Goal: Check status

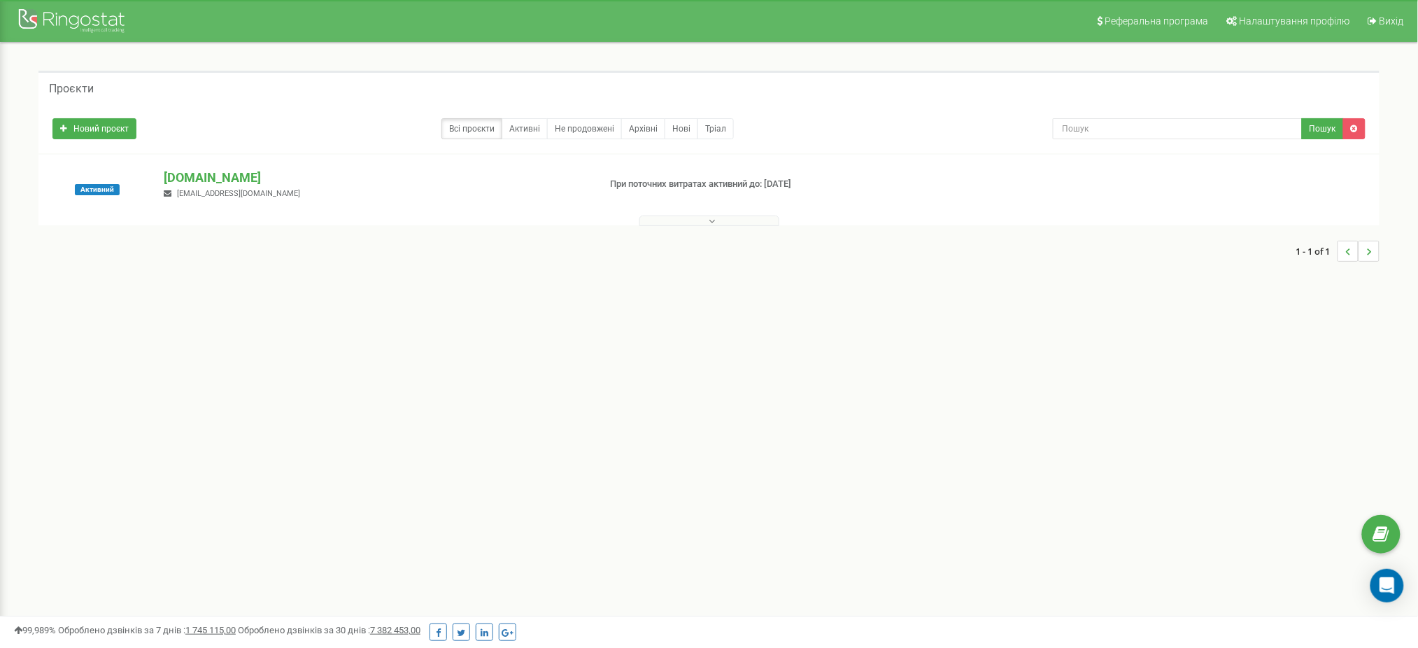
drag, startPoint x: 182, startPoint y: 176, endPoint x: 195, endPoint y: 186, distance: 16.0
click at [182, 176] on p "[DOMAIN_NAME]" at bounding box center [376, 178] width 424 height 18
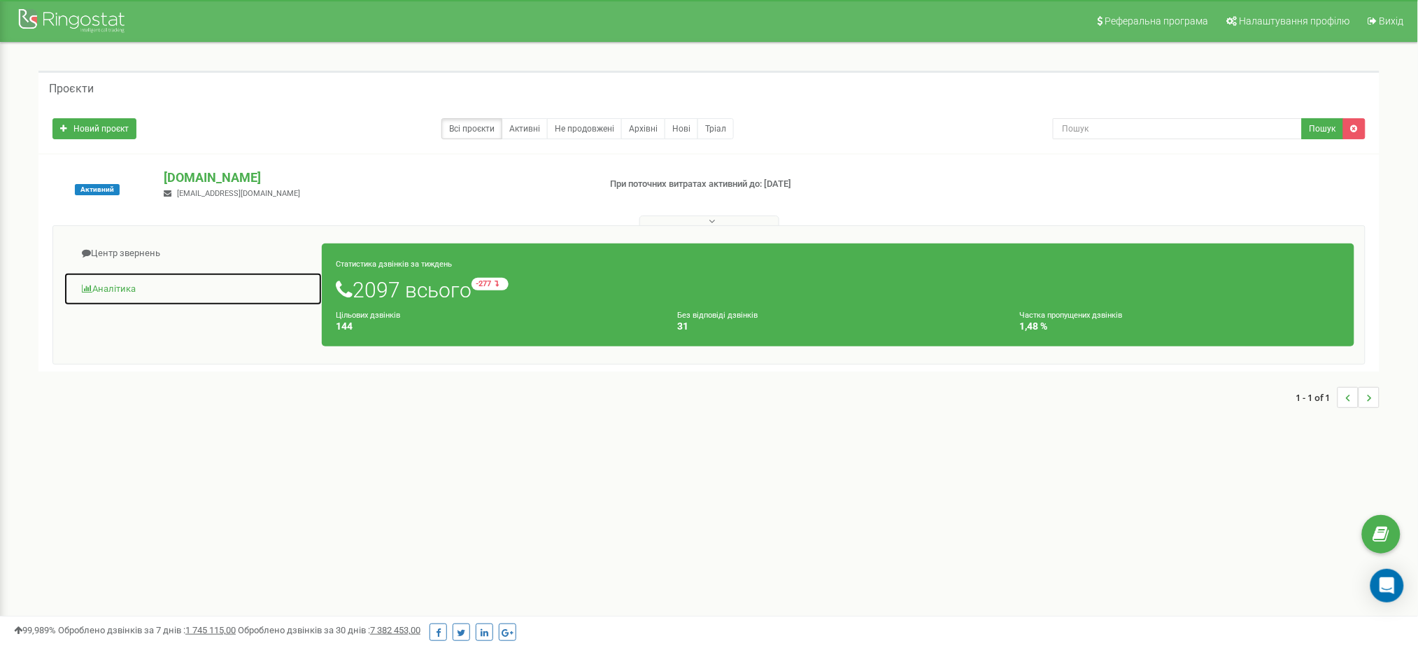
click at [104, 283] on link "Аналiтика" at bounding box center [193, 289] width 259 height 34
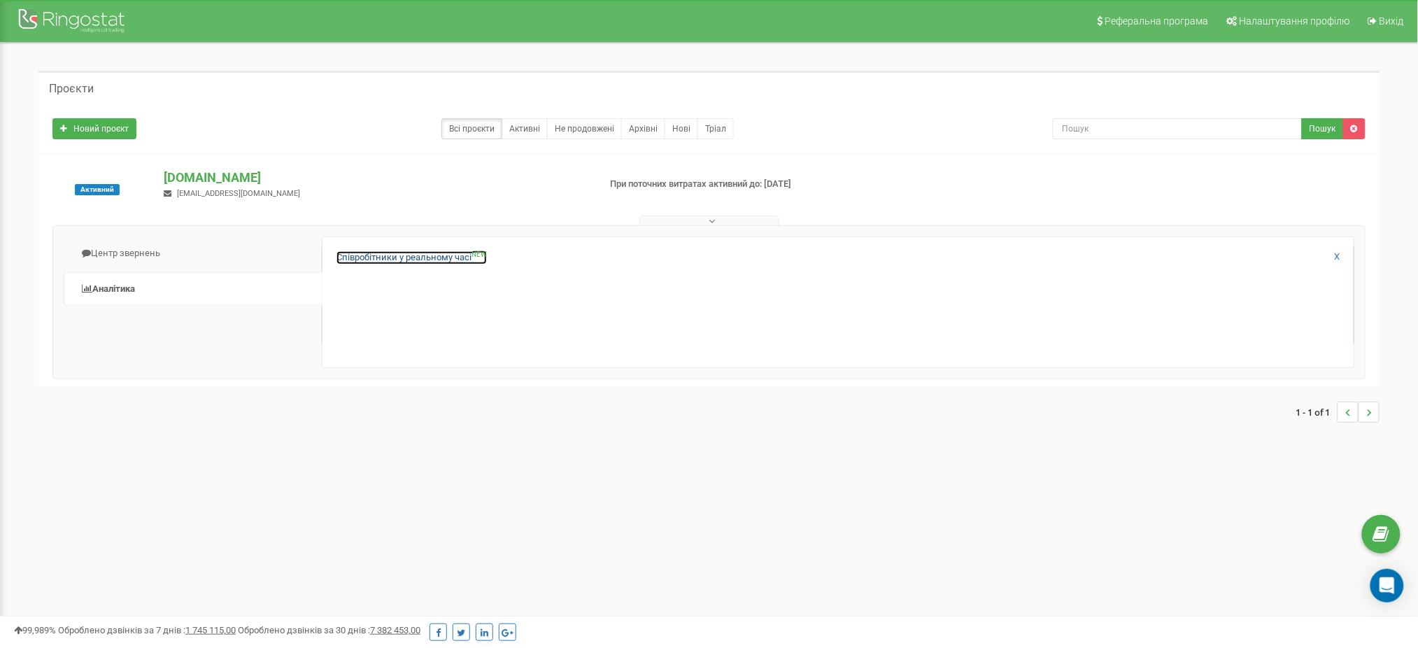
click at [425, 258] on link "Співробітники у реальному часі NEW" at bounding box center [412, 257] width 150 height 13
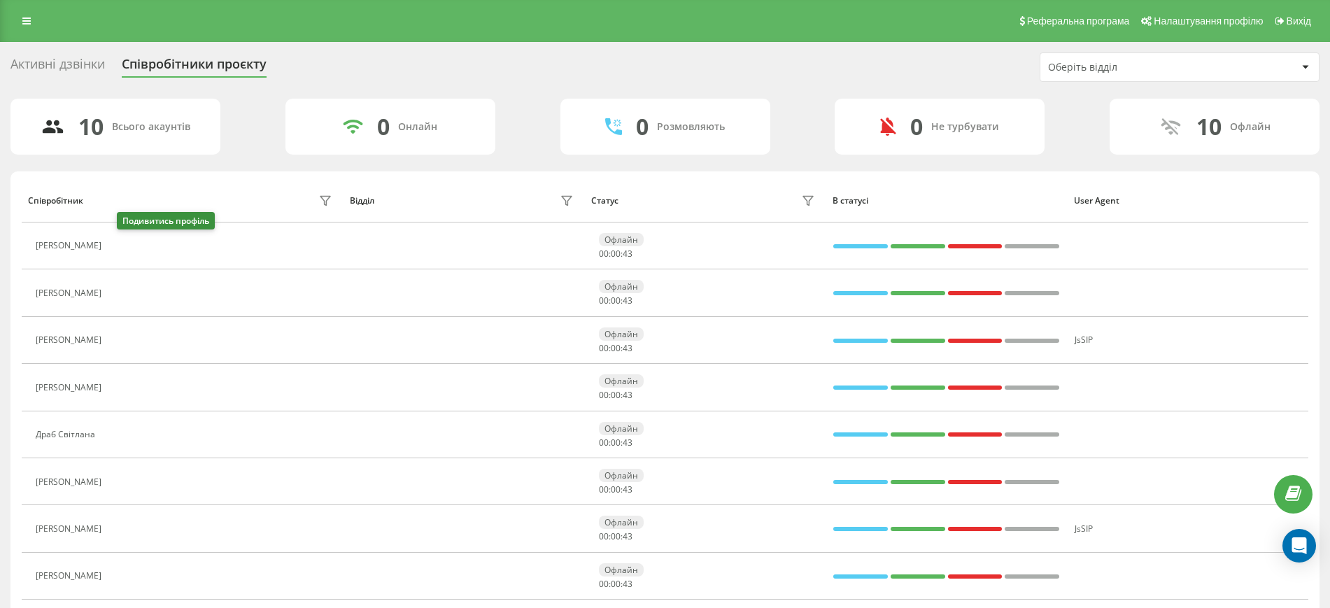
click at [120, 246] on icon at bounding box center [118, 246] width 3 height 7
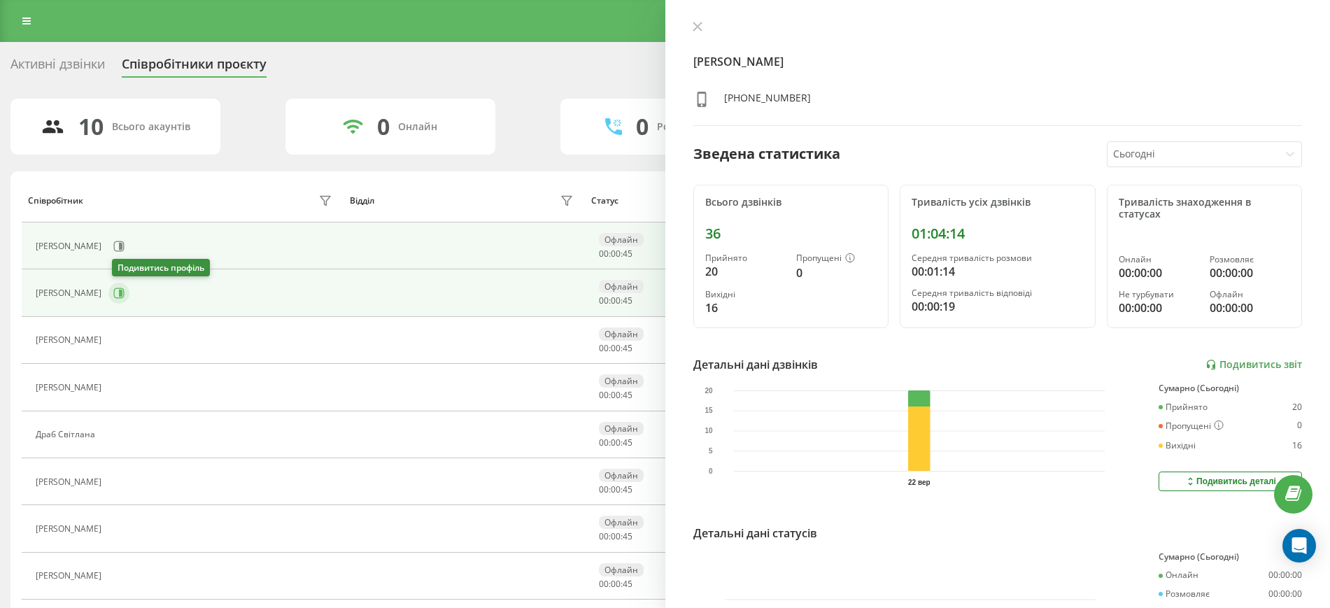
click at [120, 296] on icon at bounding box center [118, 293] width 11 height 11
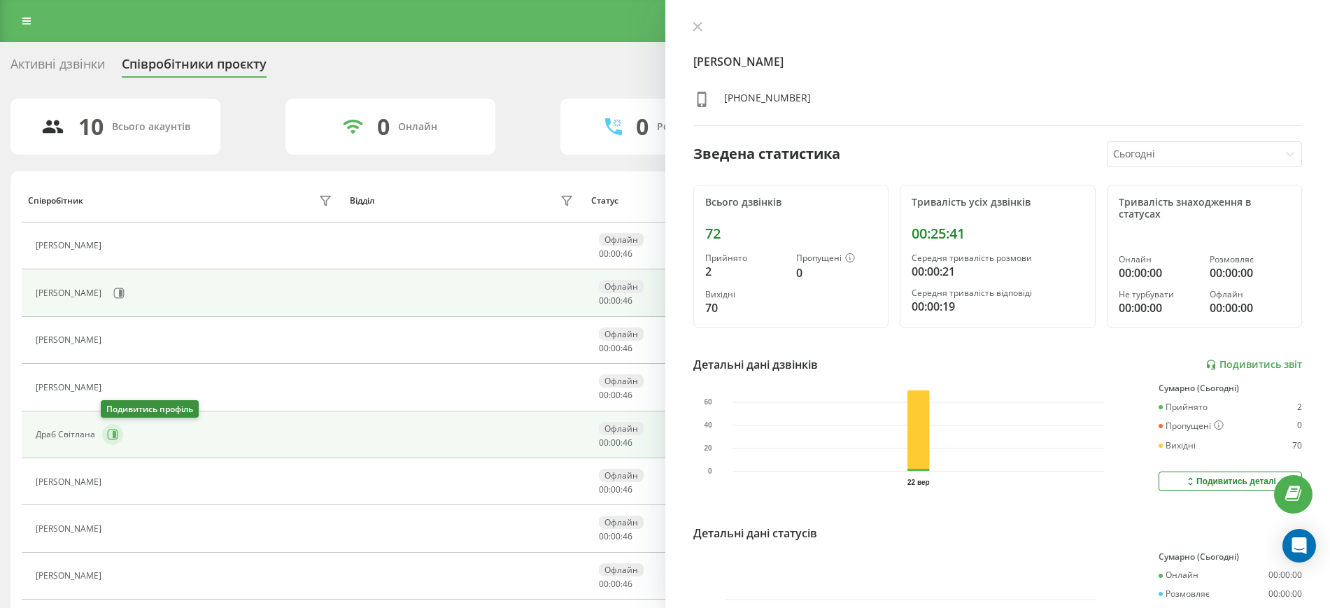
click at [116, 440] on button at bounding box center [112, 434] width 21 height 21
